Goal: Navigation & Orientation: Find specific page/section

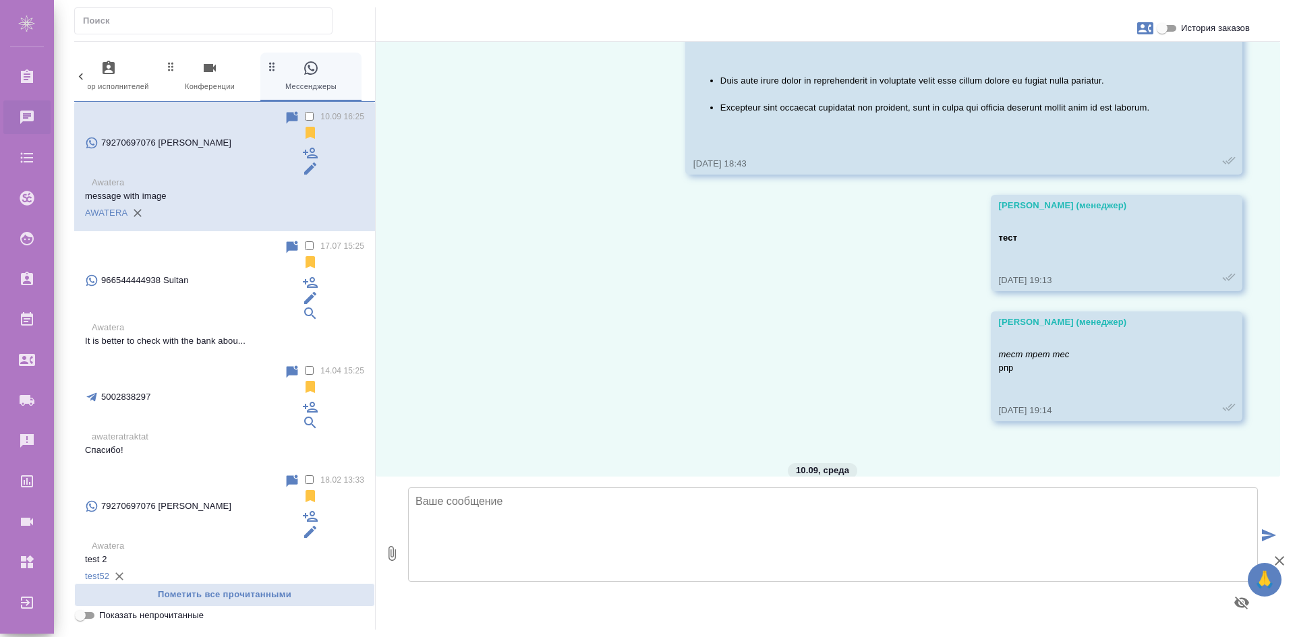
scroll to position [15, 0]
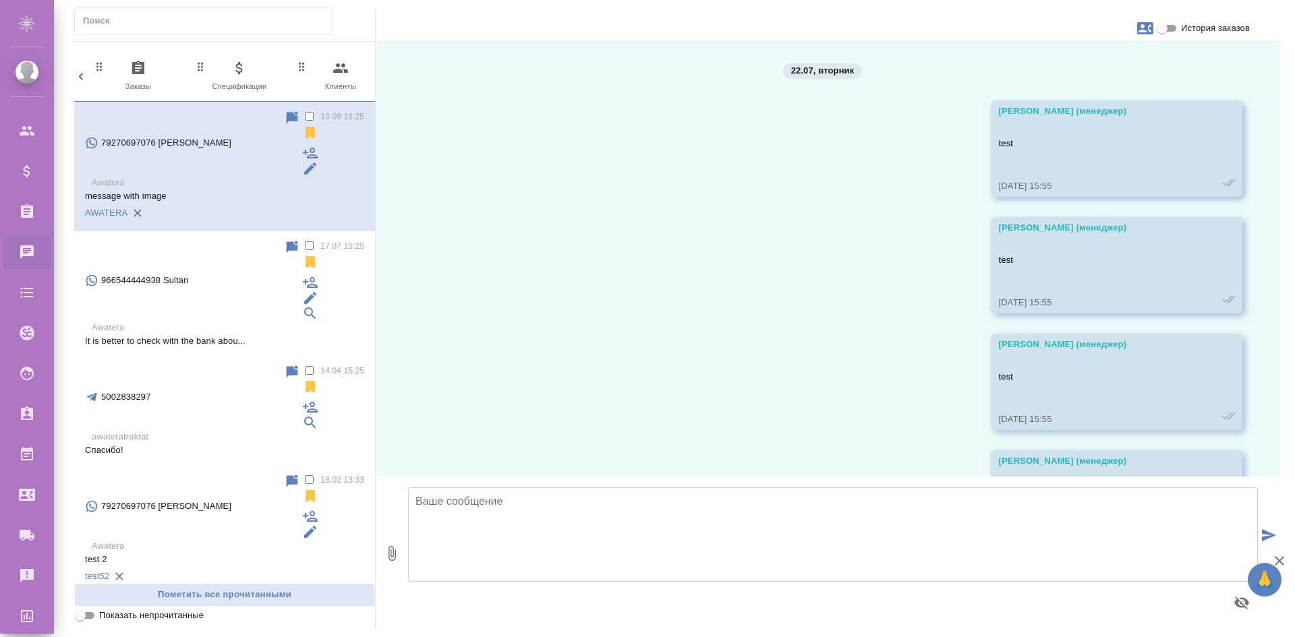
scroll to position [1368, 0]
